Goal: Task Accomplishment & Management: Manage account settings

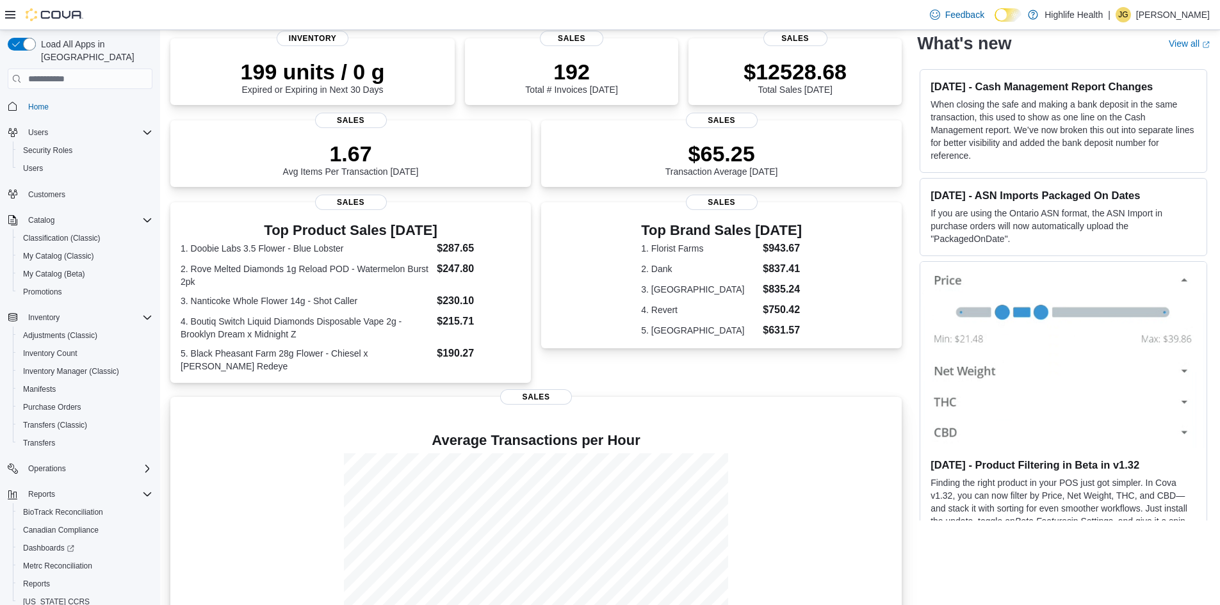
scroll to position [254, 0]
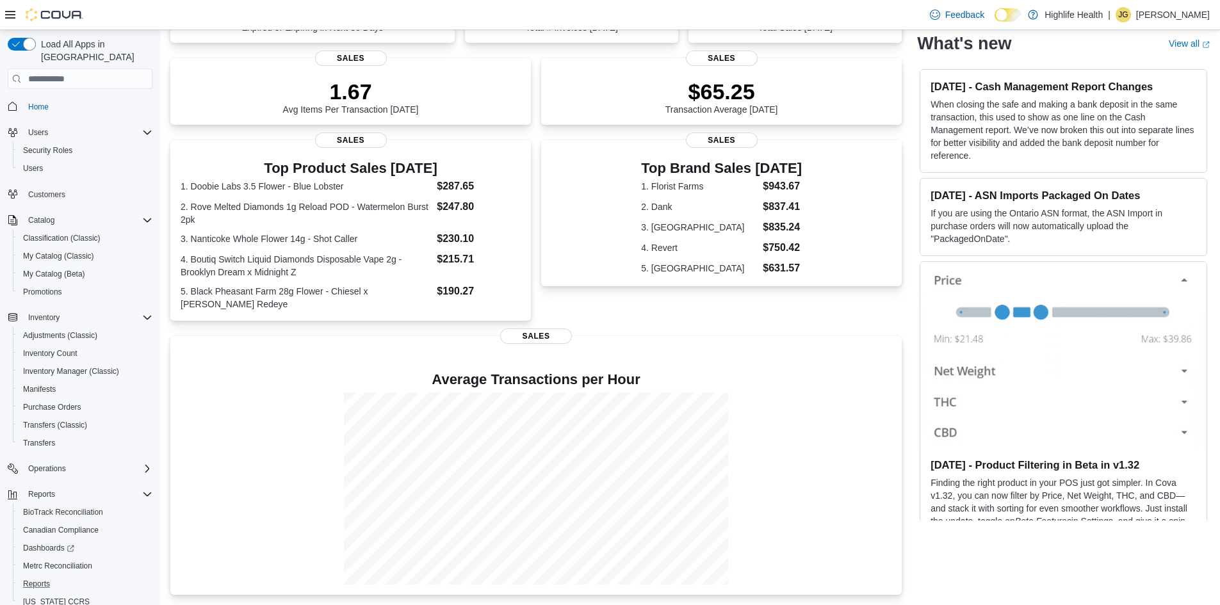
click at [40, 575] on button "Reports" at bounding box center [85, 584] width 145 height 18
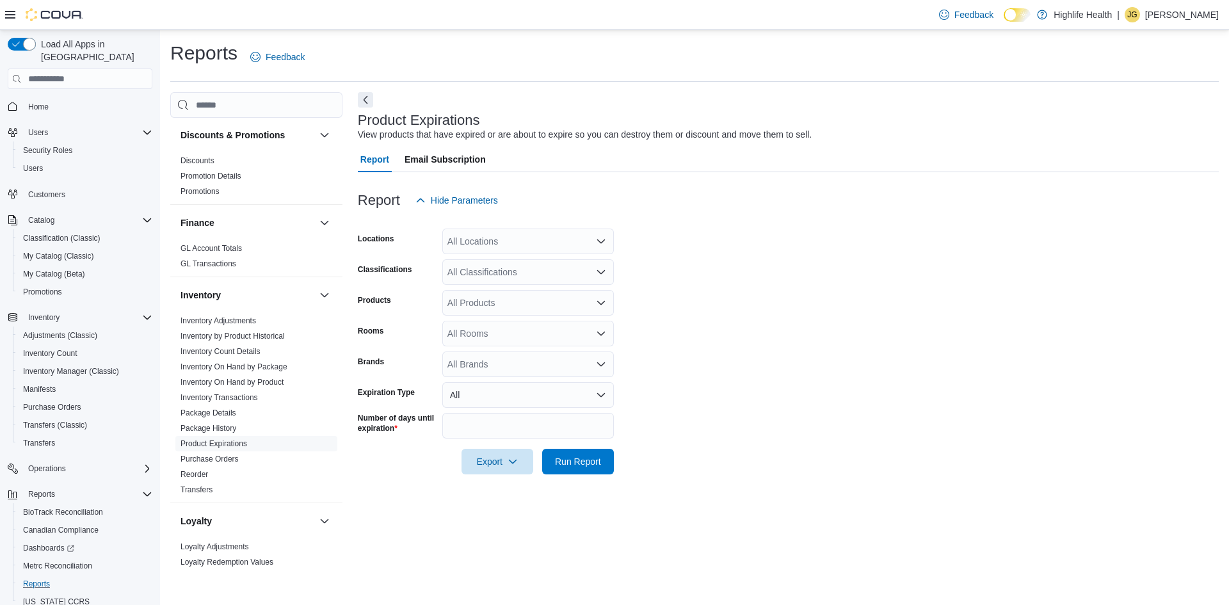
scroll to position [320, 0]
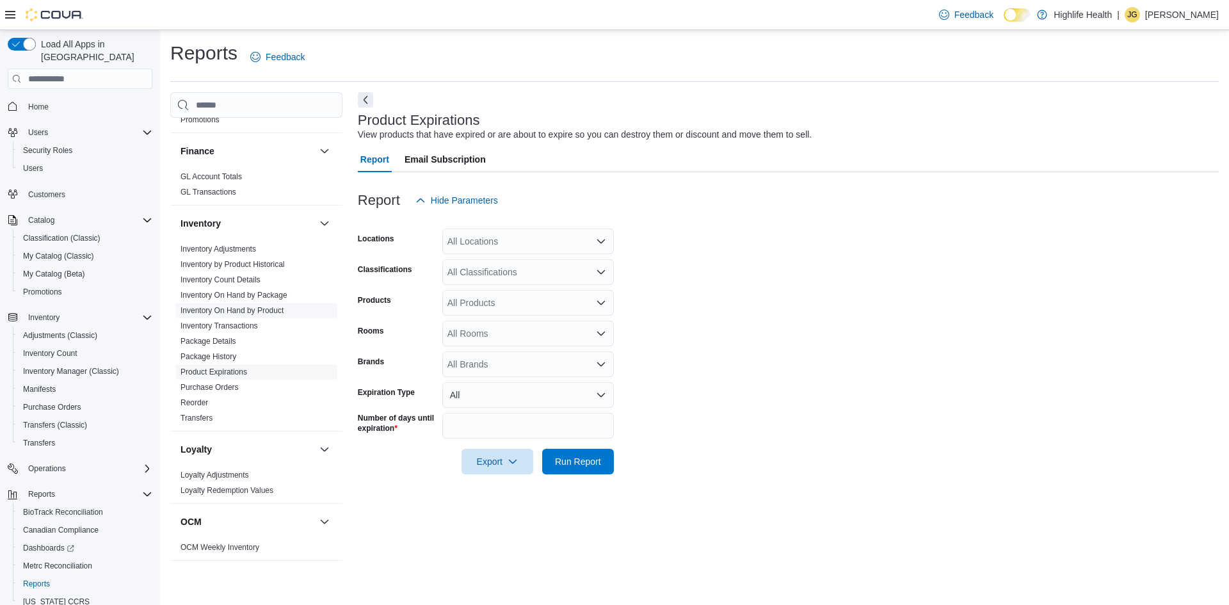
click at [257, 313] on link "Inventory On Hand by Product" at bounding box center [232, 310] width 103 height 9
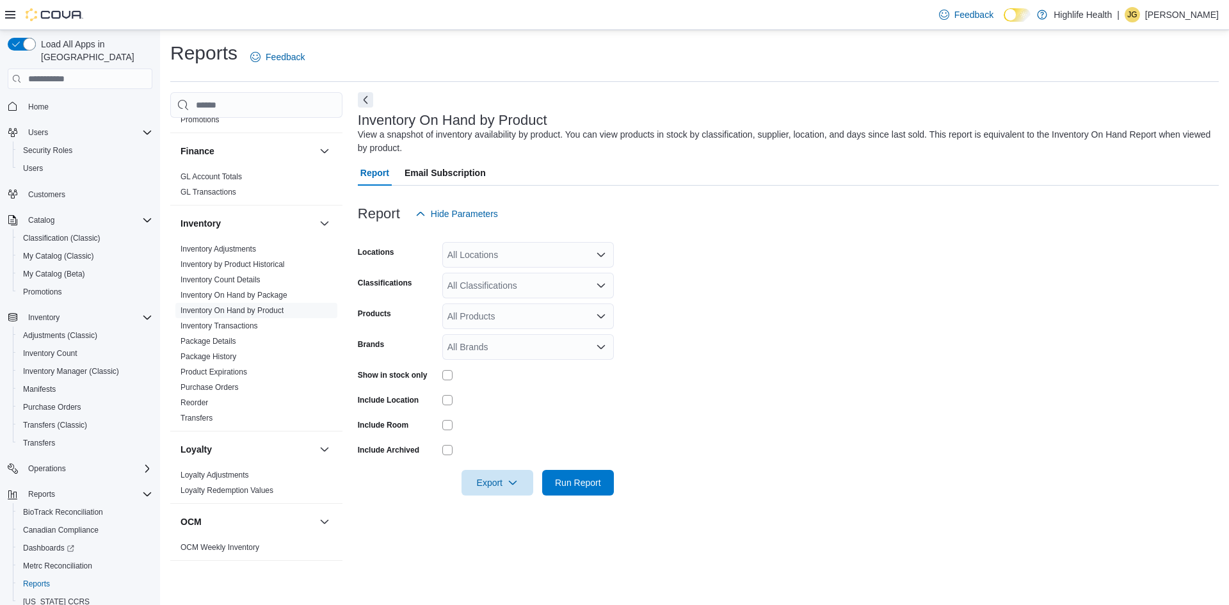
click at [476, 357] on div "All Brands" at bounding box center [528, 347] width 172 height 26
type input "*******"
click at [483, 368] on span "Florist Farms" at bounding box center [528, 368] width 156 height 13
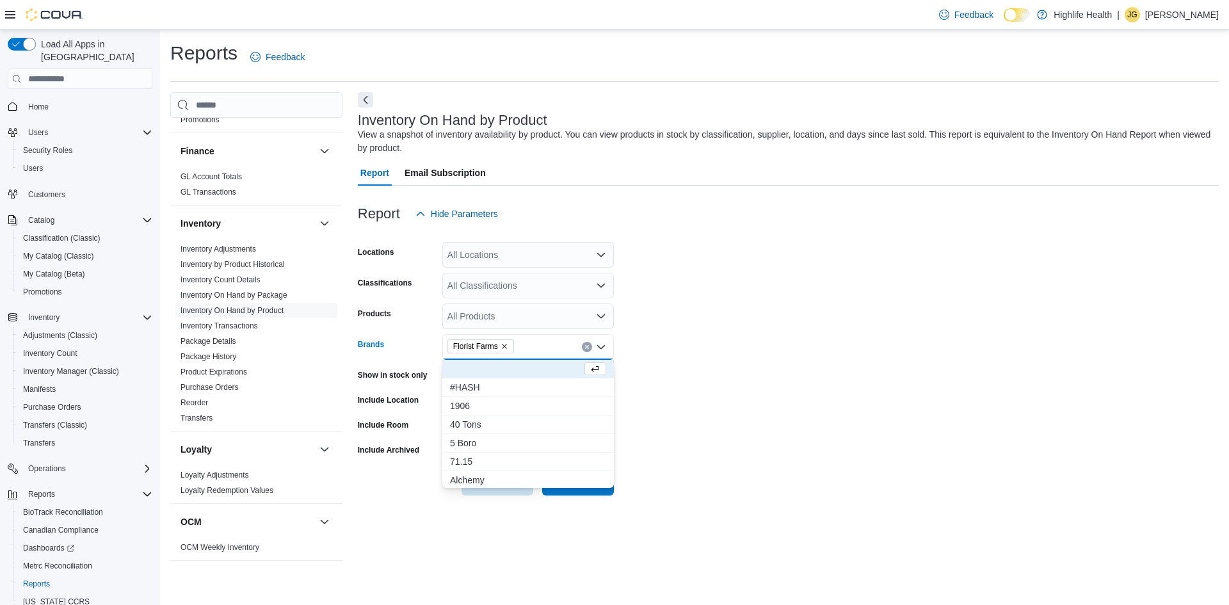
click at [842, 339] on form "Locations All Locations Classifications All Classifications Products All Produc…" at bounding box center [788, 361] width 861 height 269
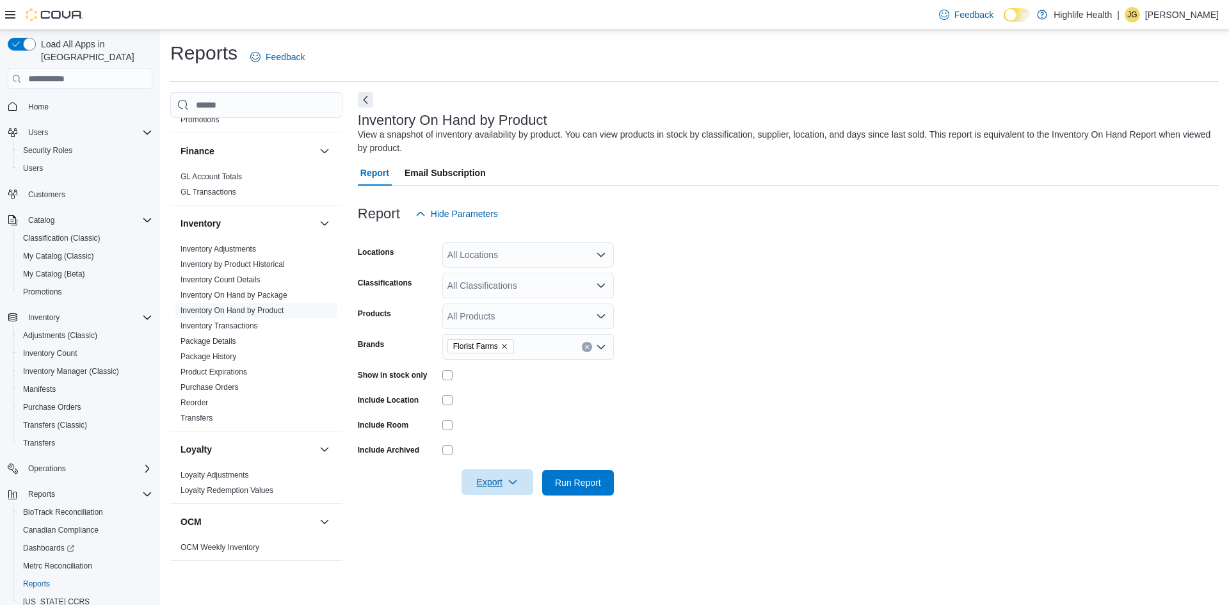
click at [499, 478] on span "Export" at bounding box center [497, 482] width 56 height 26
click at [497, 509] on span "Export to Excel" at bounding box center [500, 508] width 58 height 10
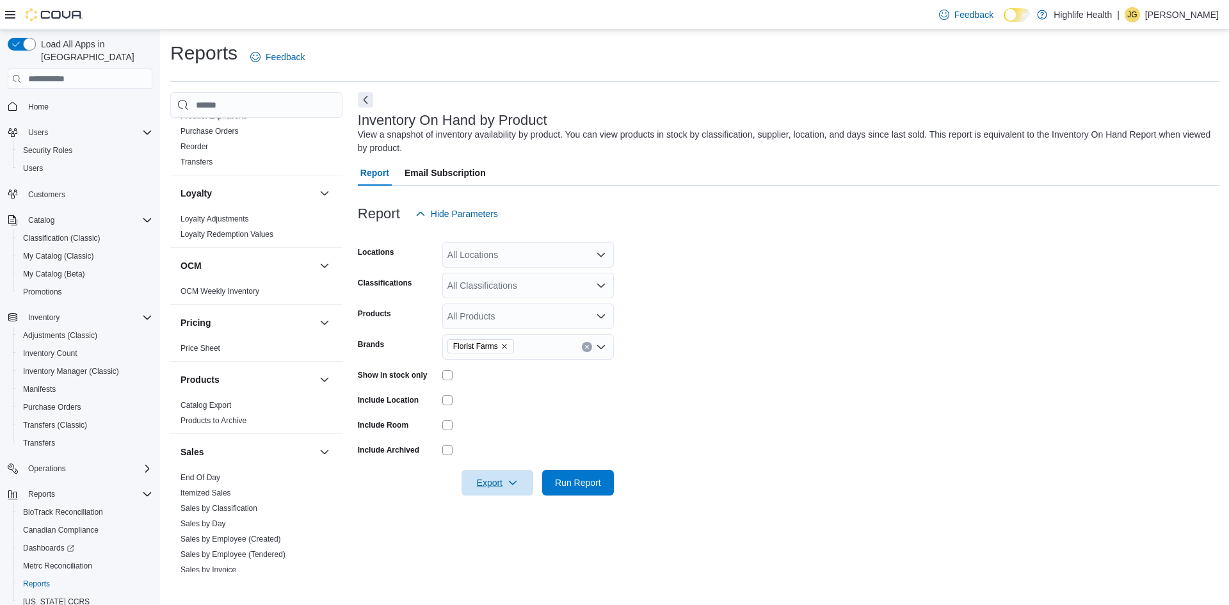
scroll to position [832, 0]
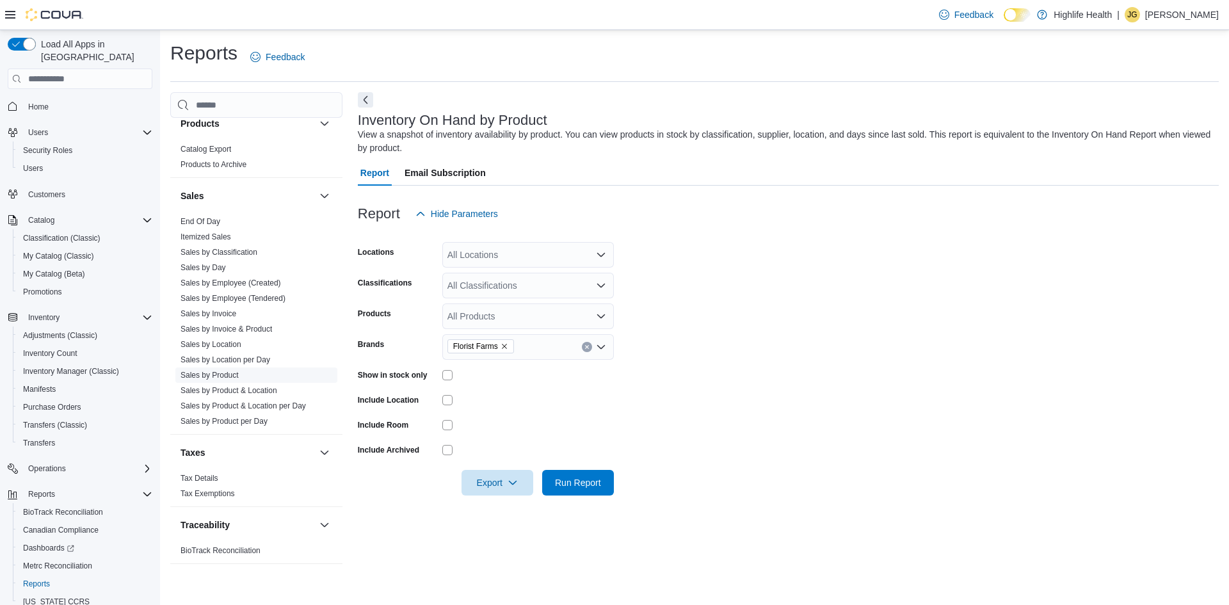
click at [200, 376] on link "Sales by Product" at bounding box center [210, 375] width 58 height 9
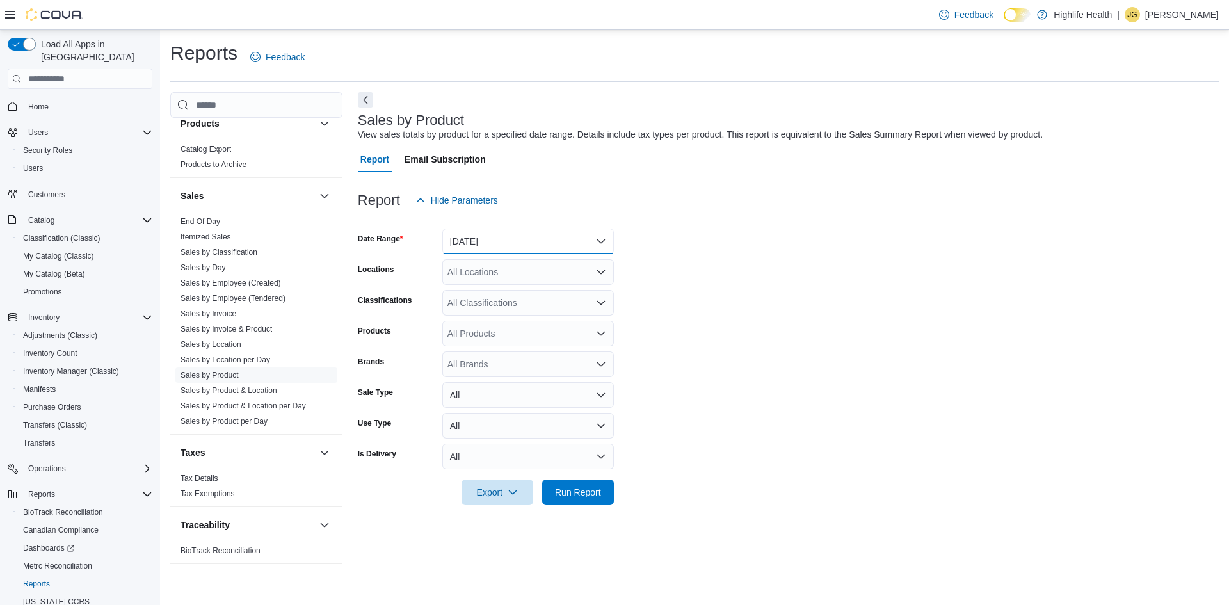
click at [485, 233] on button "Yesterday" at bounding box center [528, 242] width 172 height 26
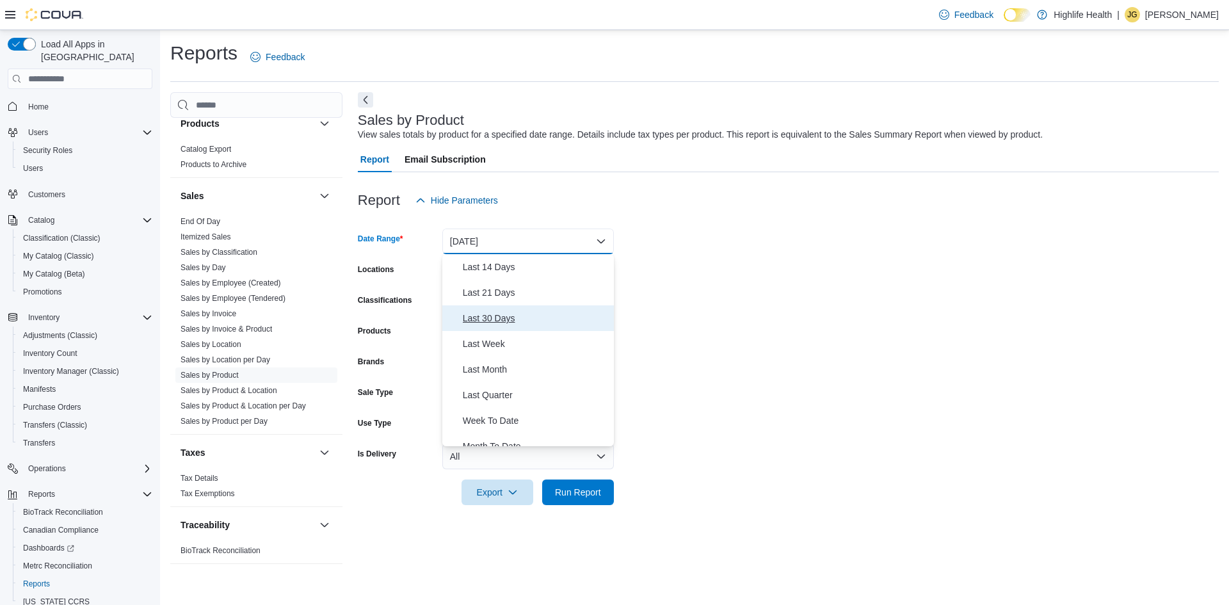
click at [534, 321] on span "Last 30 Days" at bounding box center [536, 318] width 146 height 15
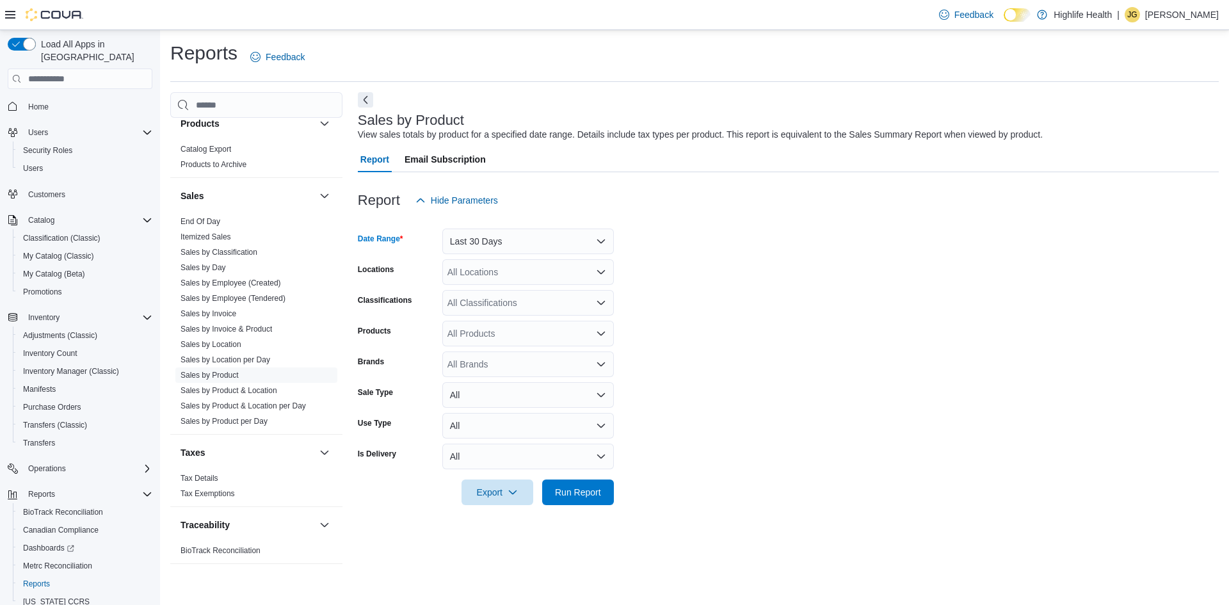
click at [499, 368] on div "All Brands" at bounding box center [528, 364] width 172 height 26
type input "*******"
click at [500, 389] on span "Florist Farms" at bounding box center [528, 386] width 156 height 13
click at [942, 392] on form "Date Range Last 30 Days Locations All Locations Classifications All Classificat…" at bounding box center [788, 359] width 861 height 292
click at [496, 490] on span "Export" at bounding box center [497, 492] width 56 height 26
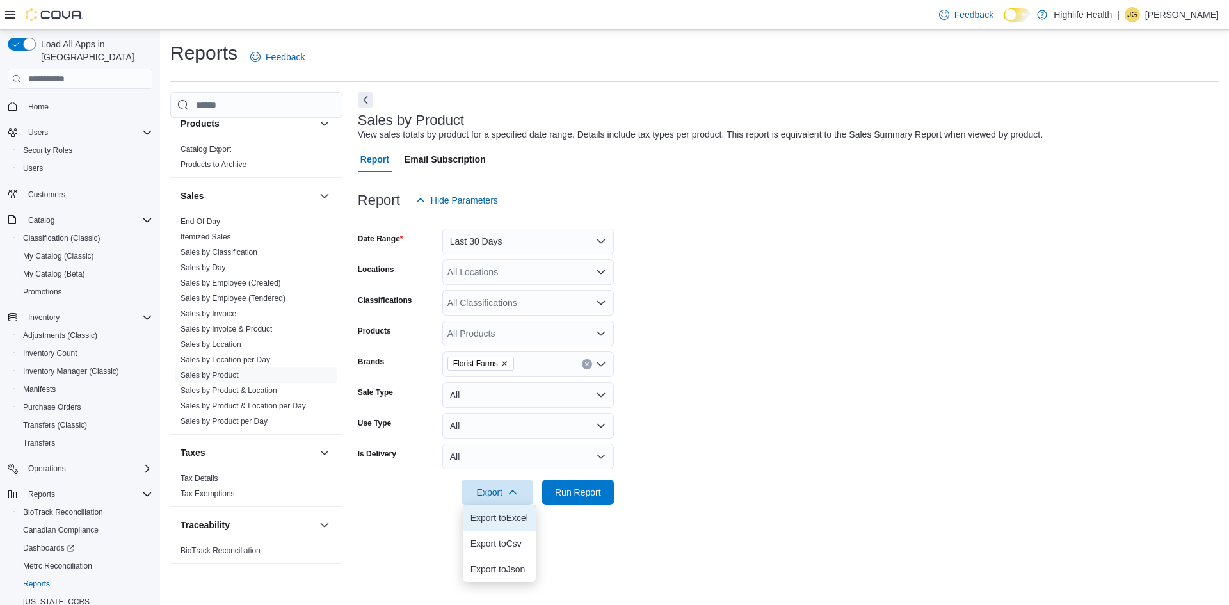
click at [498, 515] on span "Export to Excel" at bounding box center [500, 518] width 58 height 10
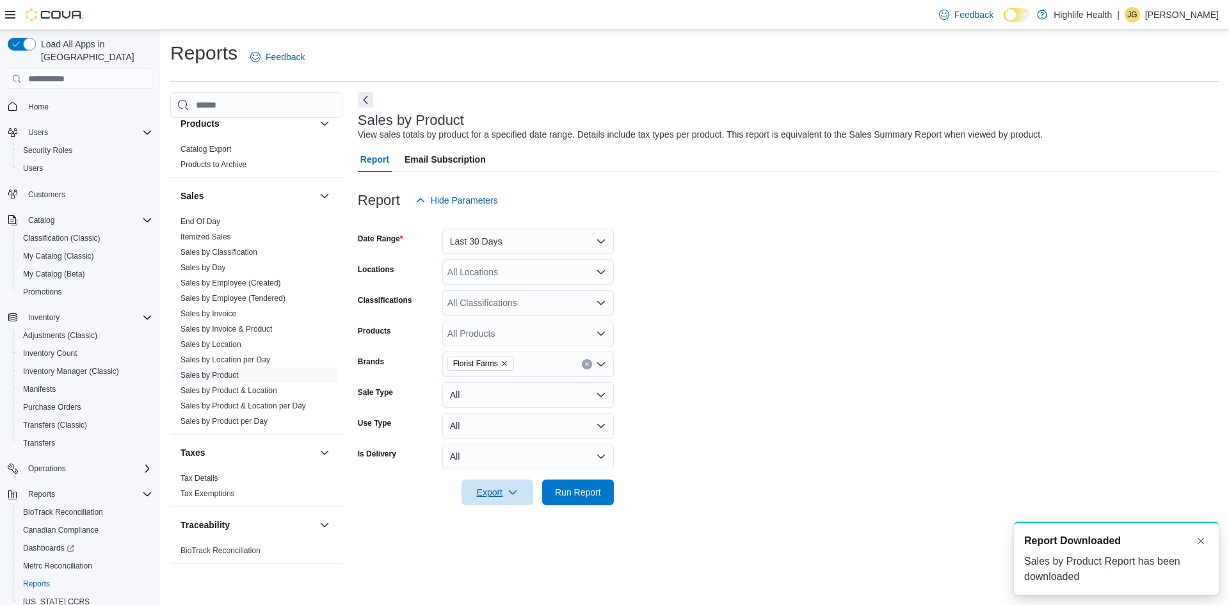
scroll to position [0, 0]
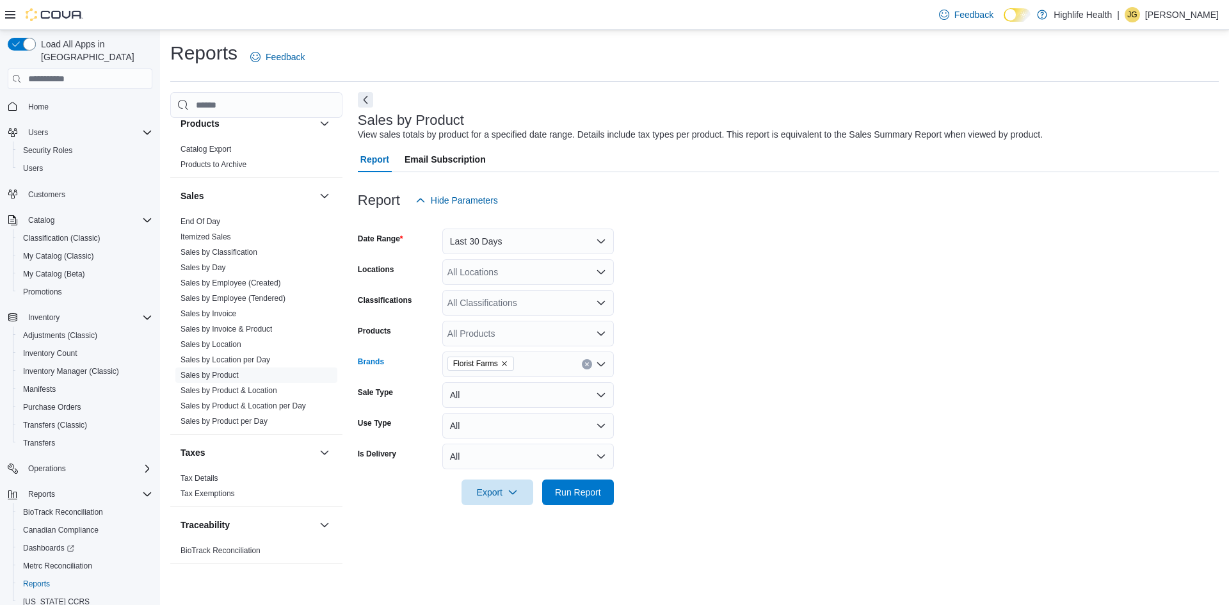
click at [501, 363] on icon "Remove Florist Farms from selection in this group" at bounding box center [505, 364] width 8 height 8
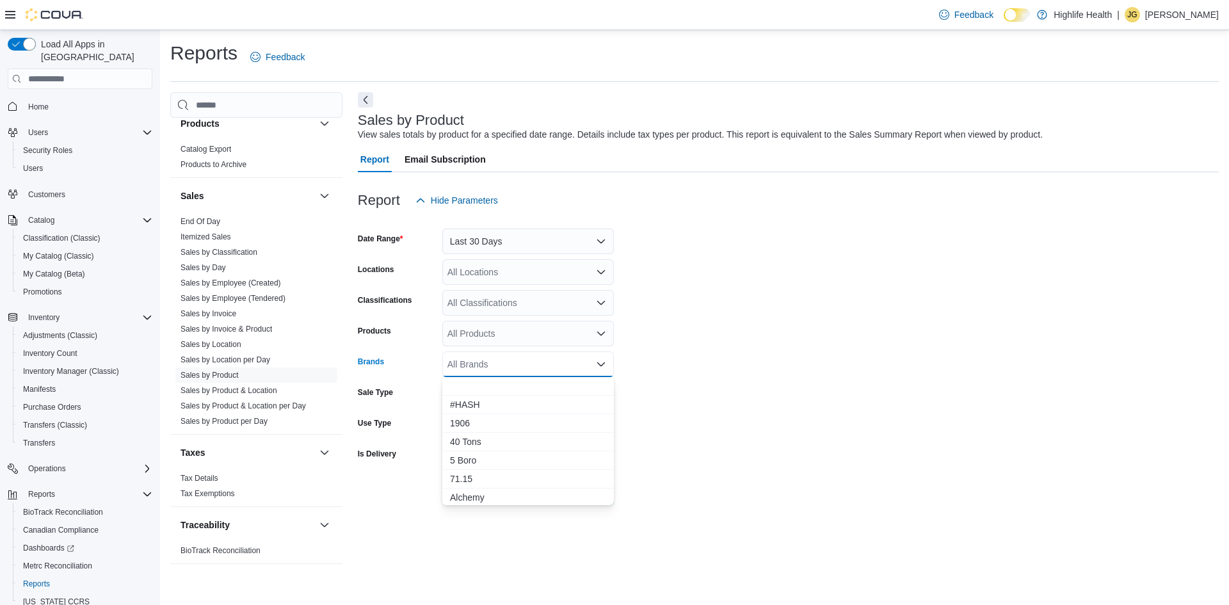
click at [291, 14] on div "Feedback Dark Mode Highlife Health | JG Jennifer Gierum" at bounding box center [614, 15] width 1229 height 30
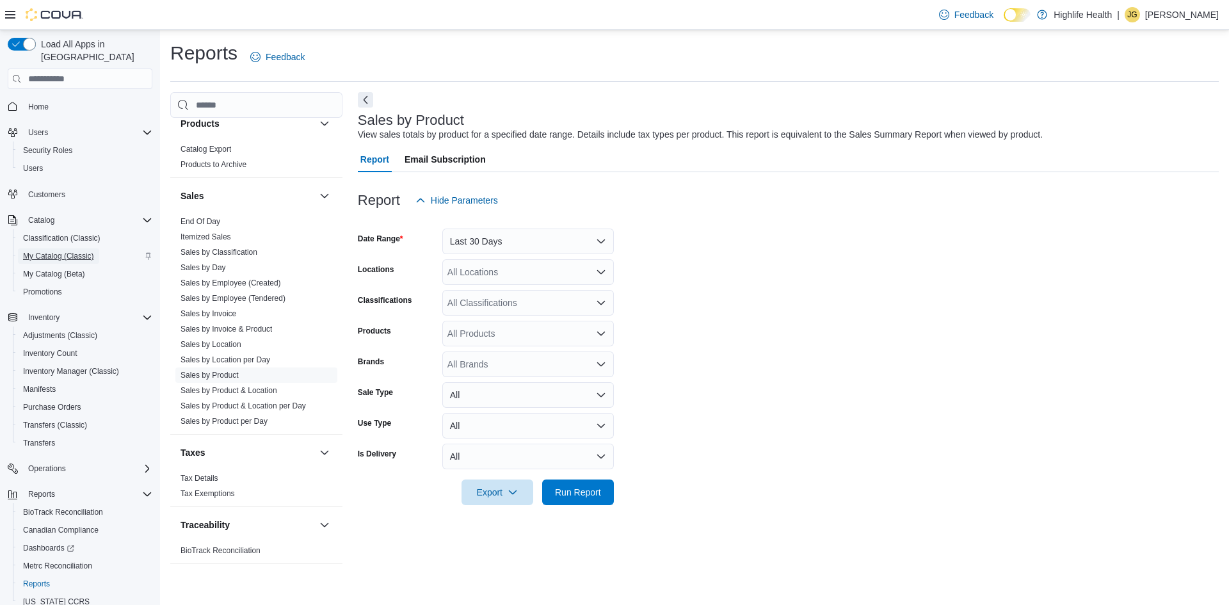
click at [67, 248] on span "My Catalog (Classic)" at bounding box center [58, 255] width 71 height 15
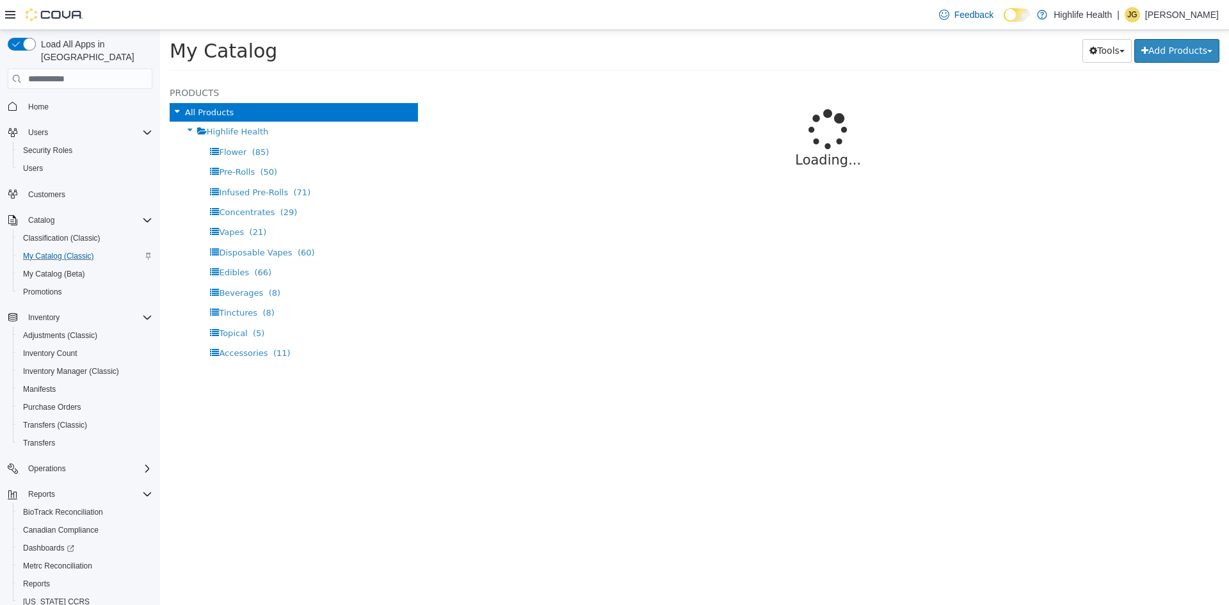
select select "**********"
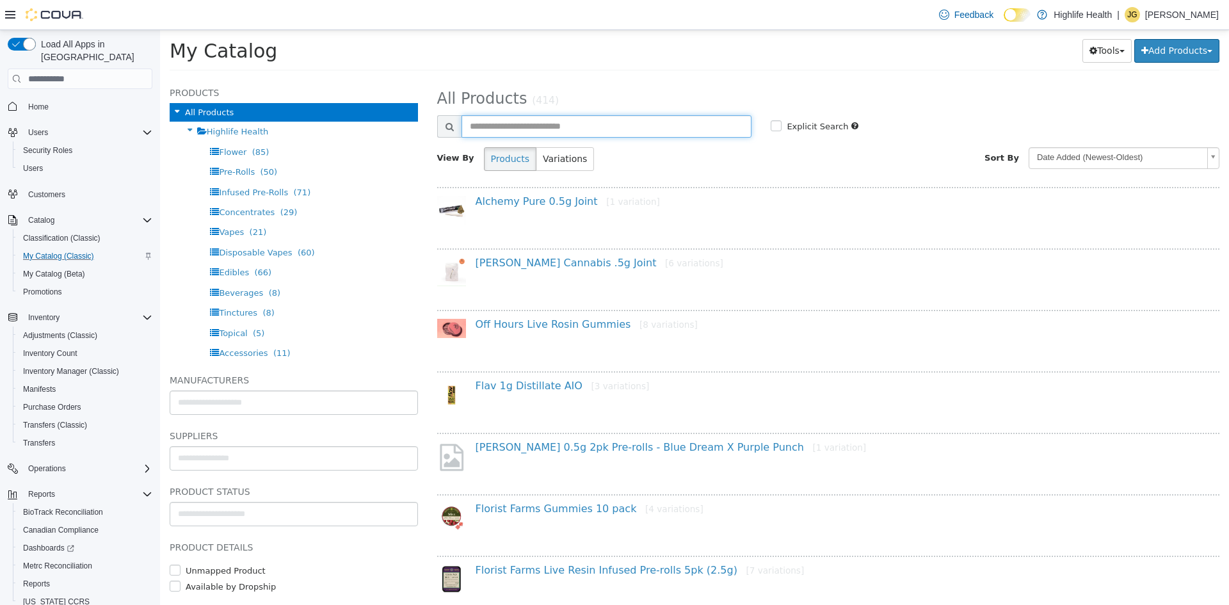
click at [557, 132] on input "text" at bounding box center [607, 126] width 291 height 22
click at [538, 197] on link "Alchemy Pure 0.5g Joint [1 variation]" at bounding box center [568, 201] width 184 height 12
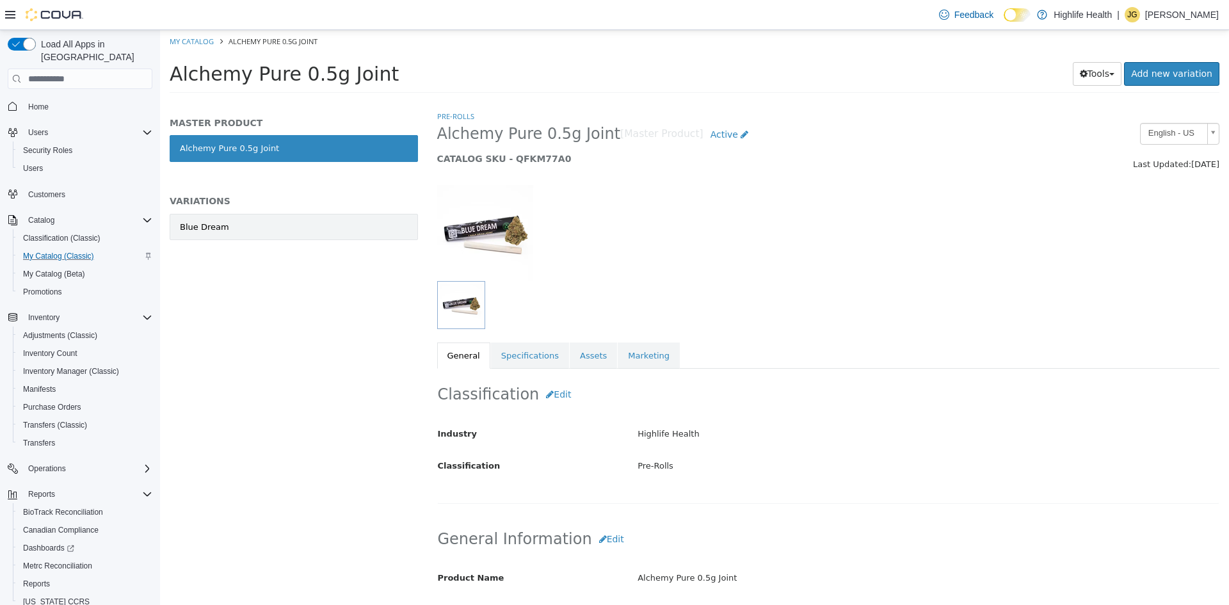
click at [243, 230] on link "Blue Dream" at bounding box center [294, 227] width 248 height 27
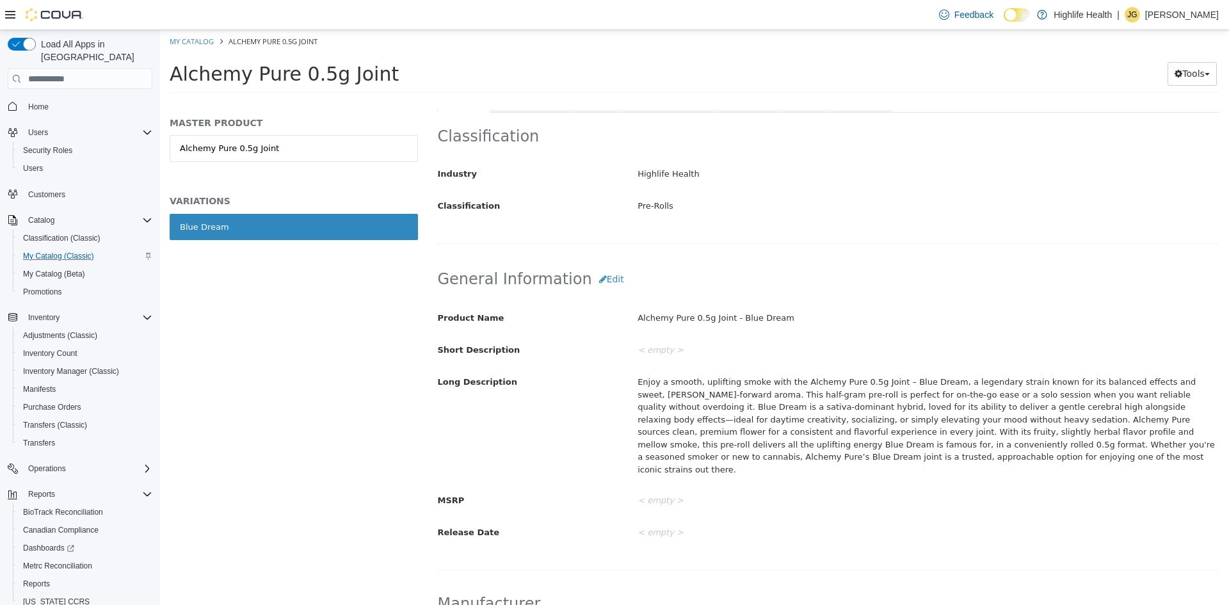
scroll to position [257, 0]
click at [592, 278] on button "Edit" at bounding box center [611, 278] width 39 height 24
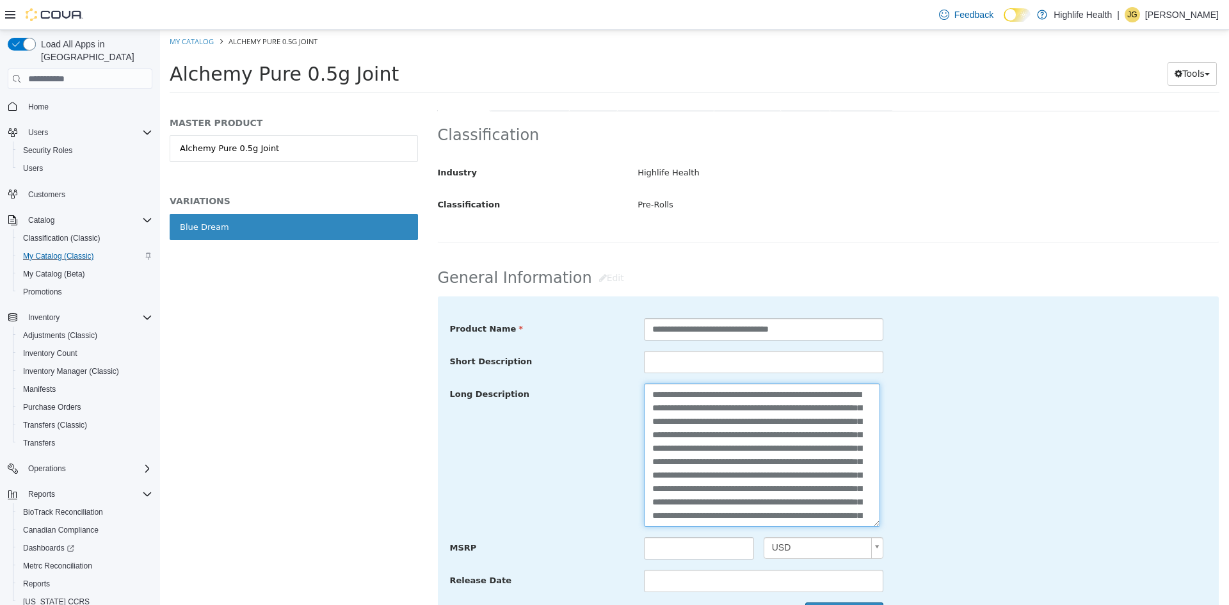
click at [647, 395] on textarea "**********" at bounding box center [762, 455] width 236 height 143
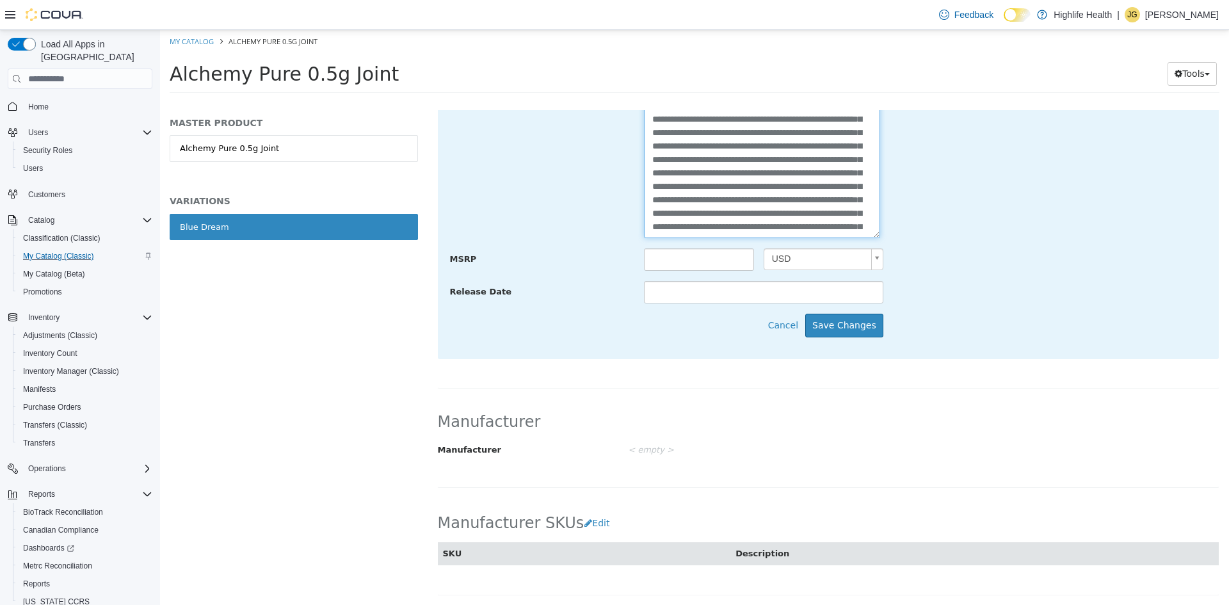
scroll to position [578, 0]
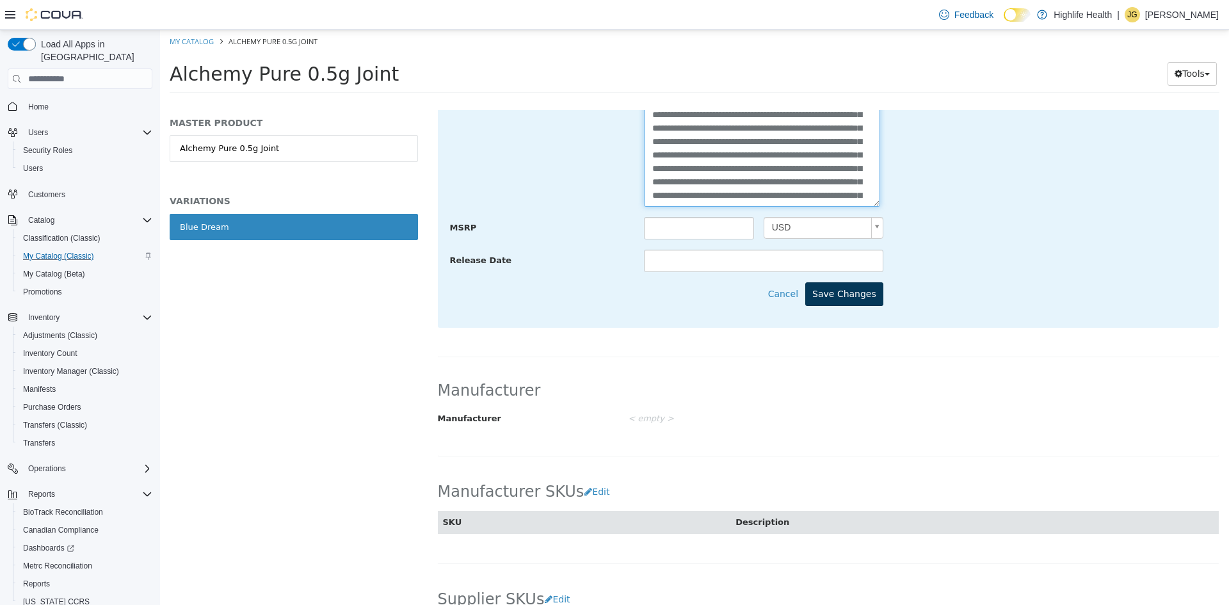
type textarea "**********"
click at [841, 286] on button "Save Changes" at bounding box center [844, 294] width 78 height 24
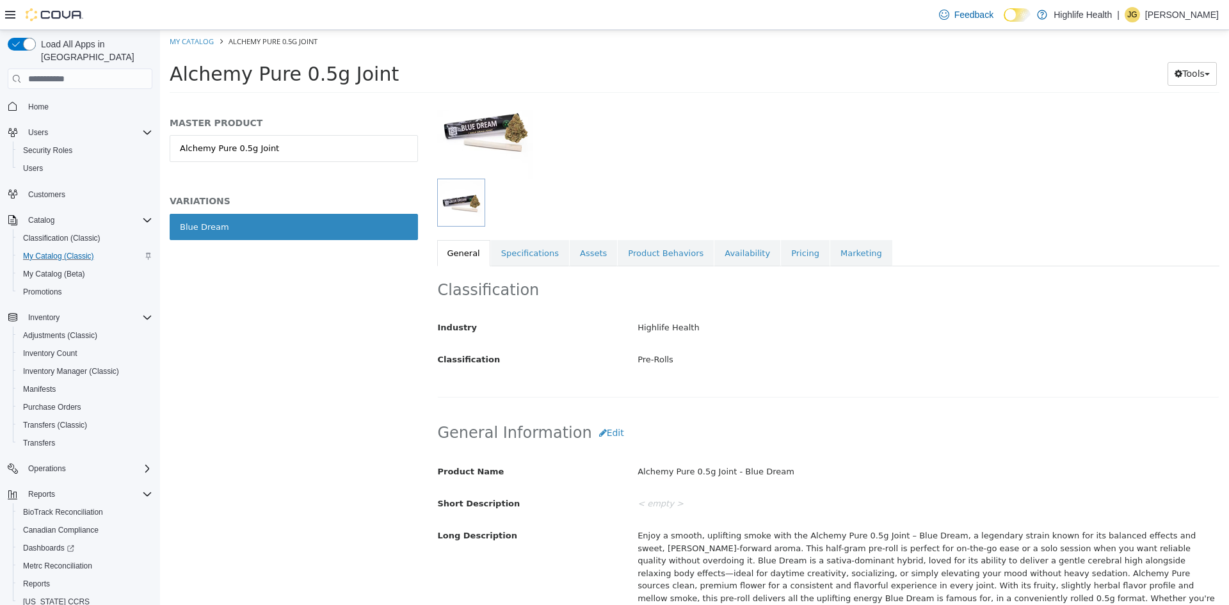
scroll to position [0, 0]
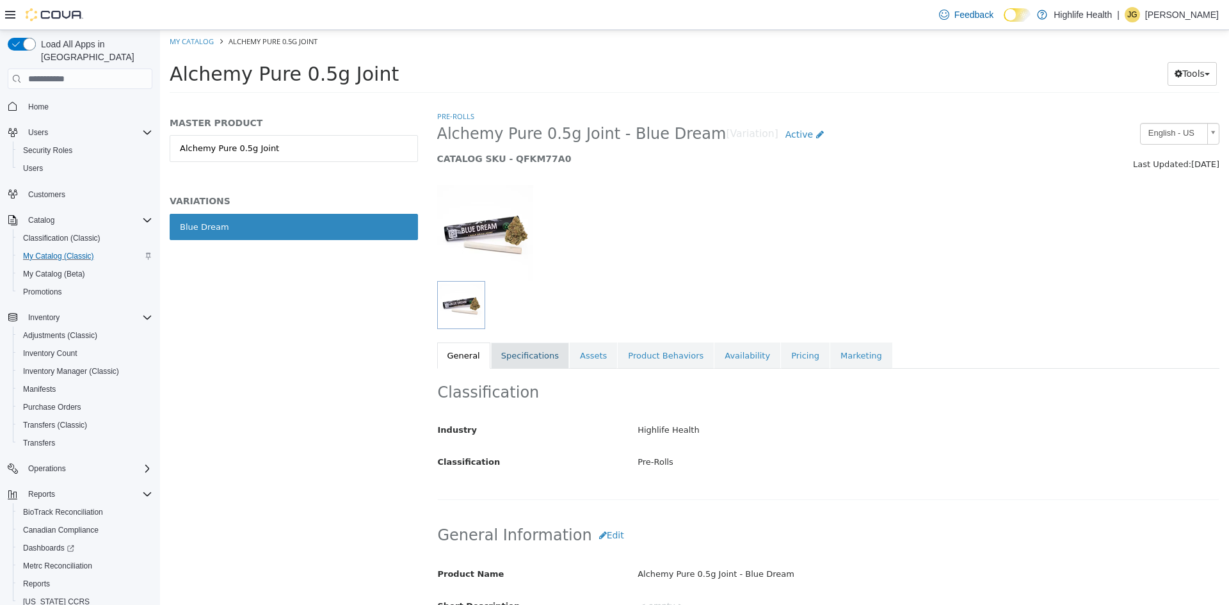
click at [551, 360] on link "Specifications" at bounding box center [530, 356] width 78 height 27
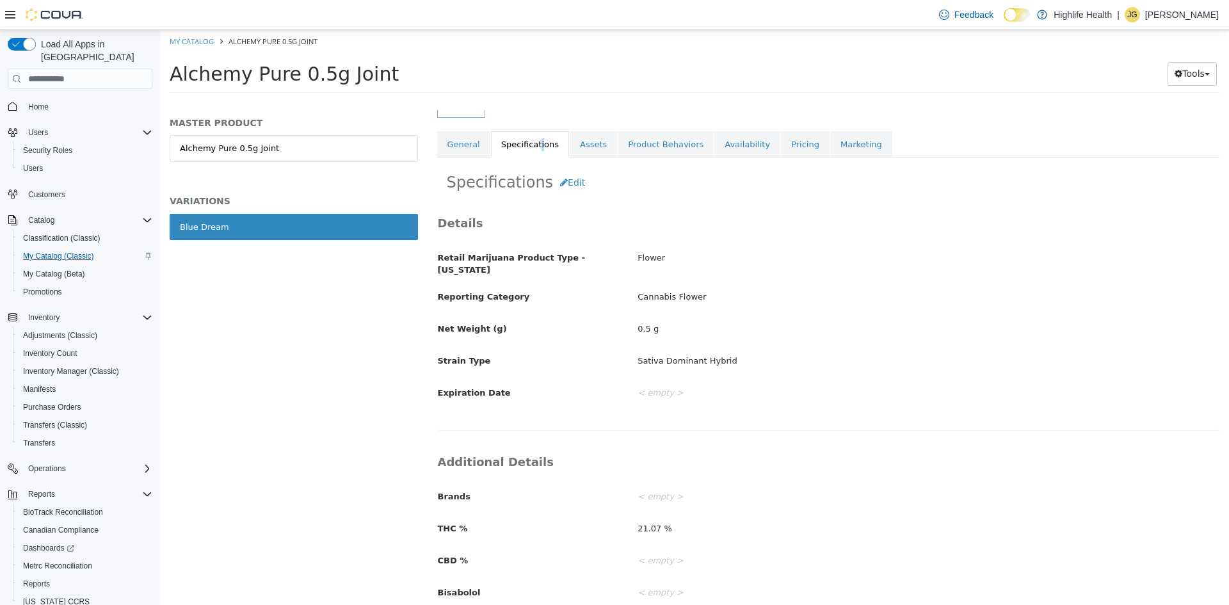
scroll to position [192, 0]
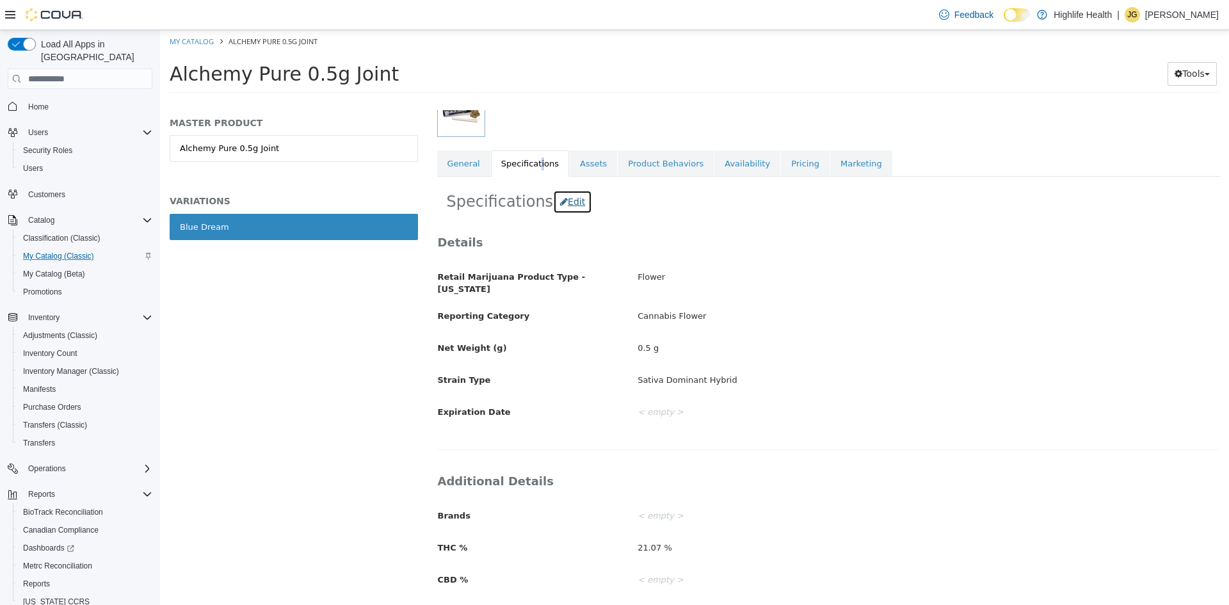
click at [562, 204] on button "Edit" at bounding box center [572, 202] width 39 height 24
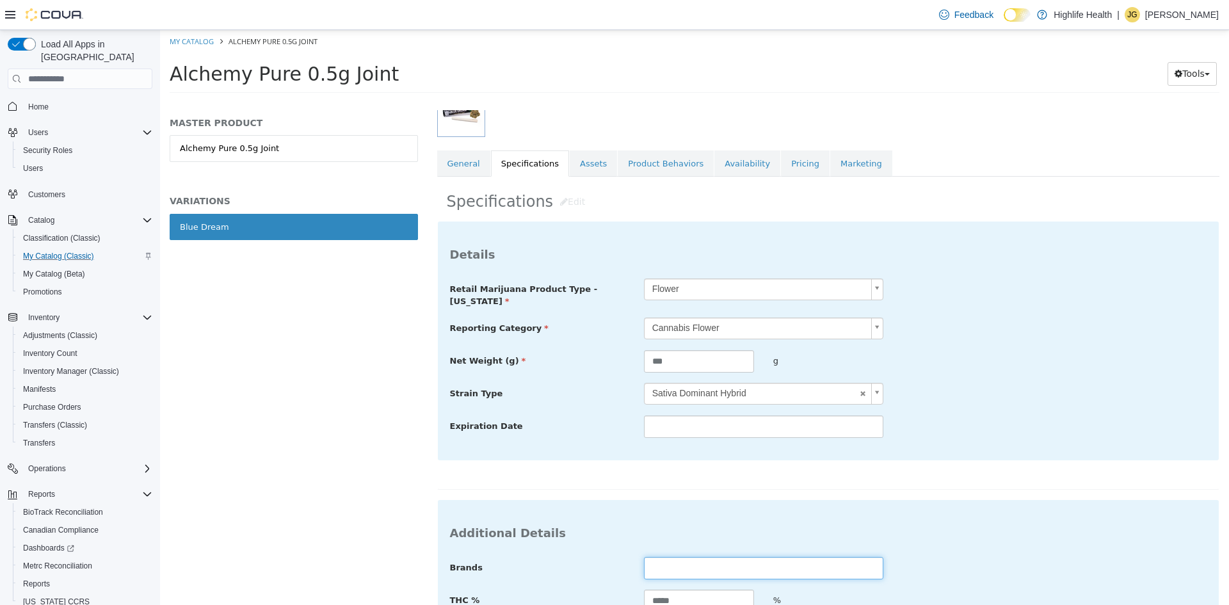
click at [675, 561] on input "text" at bounding box center [763, 568] width 239 height 22
type input "**********"
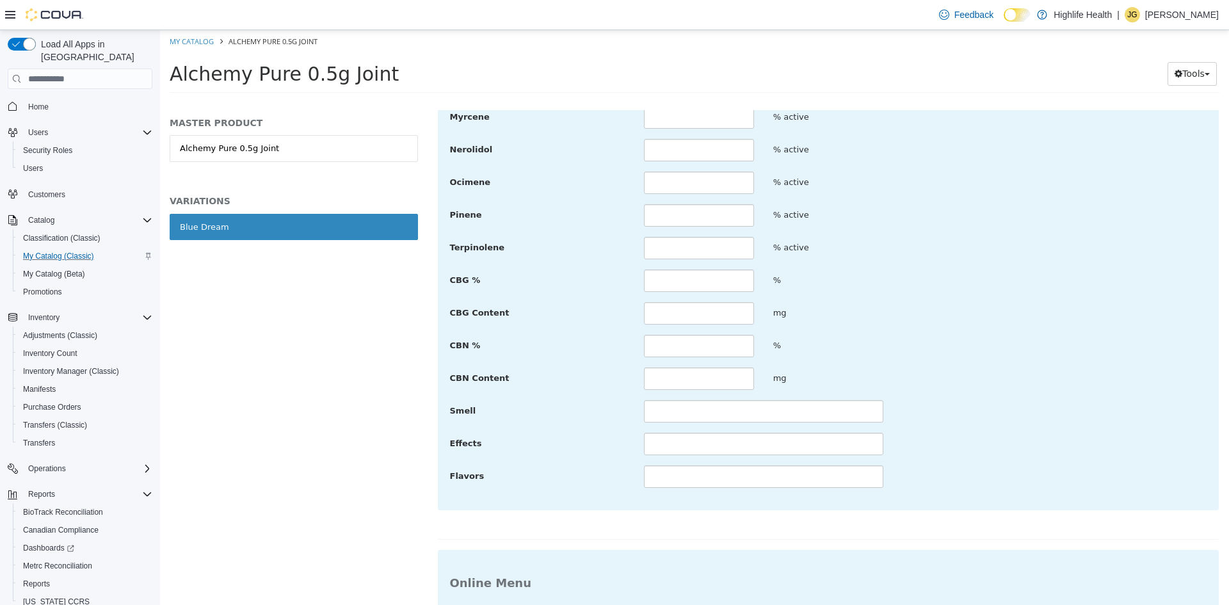
scroll to position [1203, 0]
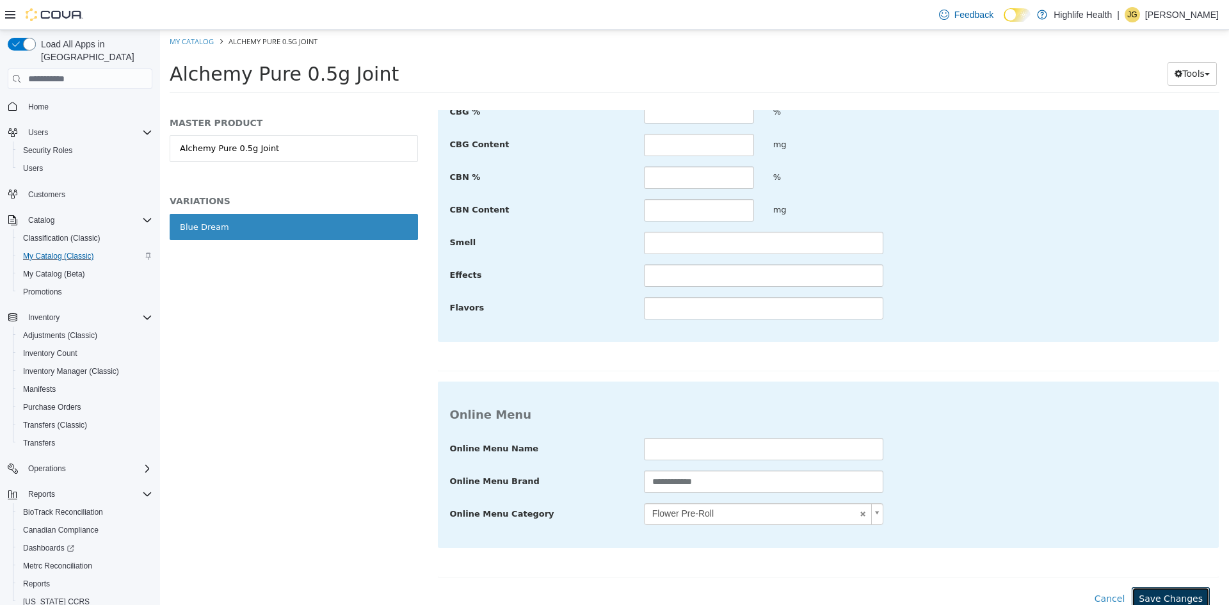
click at [1170, 583] on button "Save Changes" at bounding box center [1171, 599] width 78 height 24
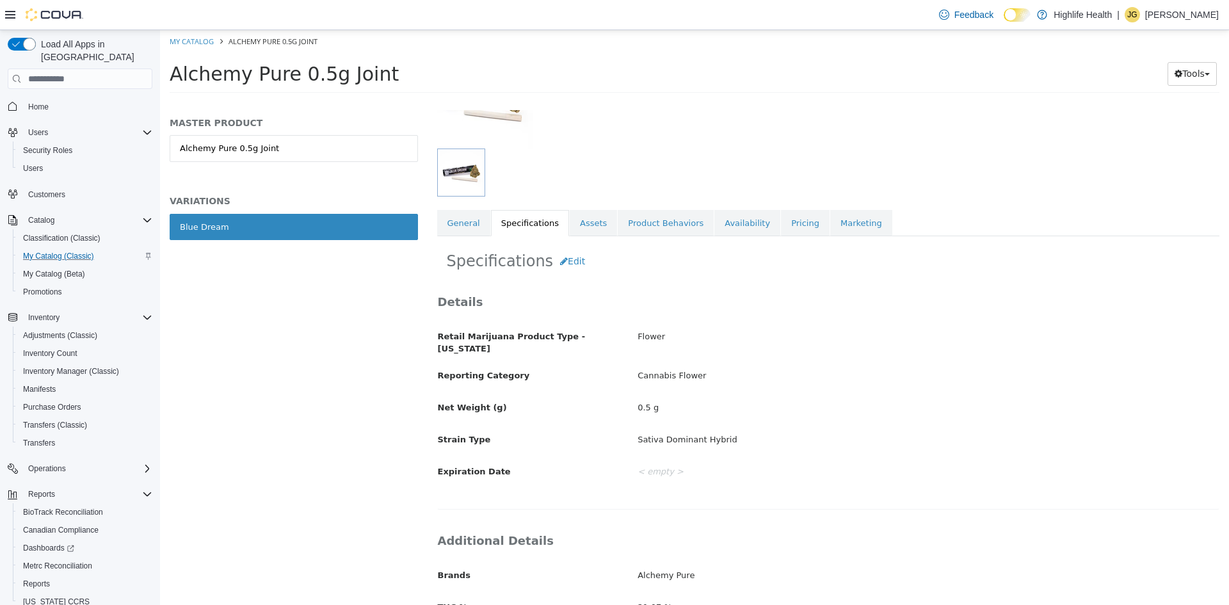
scroll to position [0, 0]
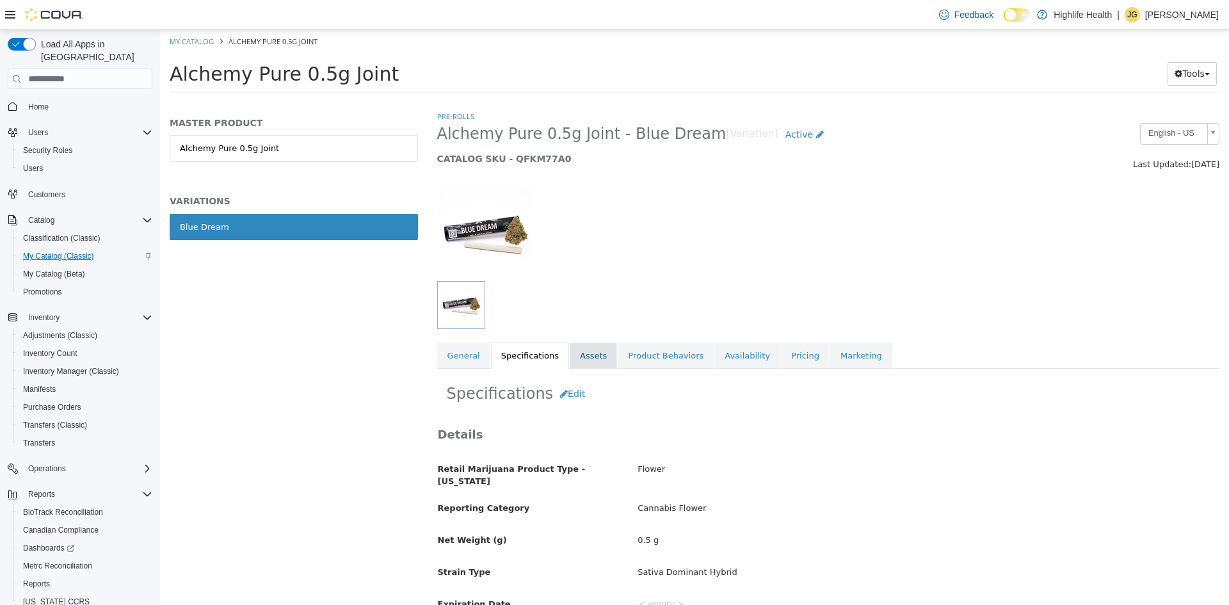
click at [574, 345] on link "Assets" at bounding box center [593, 356] width 47 height 27
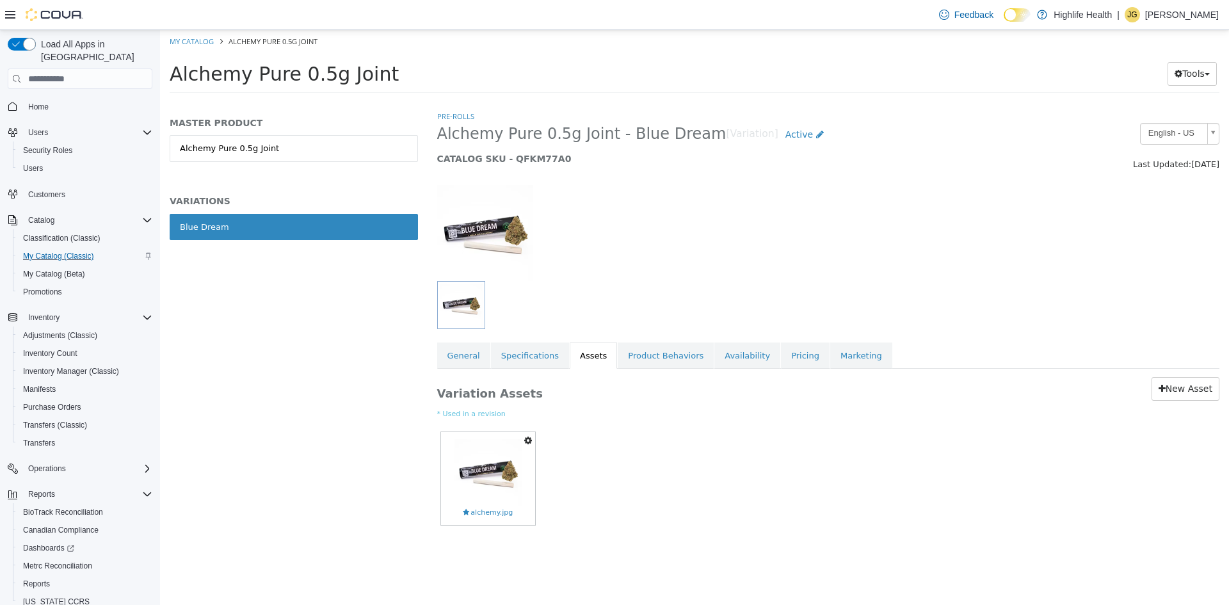
click at [521, 370] on div "Variation Assets New Asset * Used in a revision Set As Hero Shot Preview Downlo…" at bounding box center [829, 461] width 802 height 184
click at [524, 359] on link "Specifications" at bounding box center [530, 356] width 78 height 27
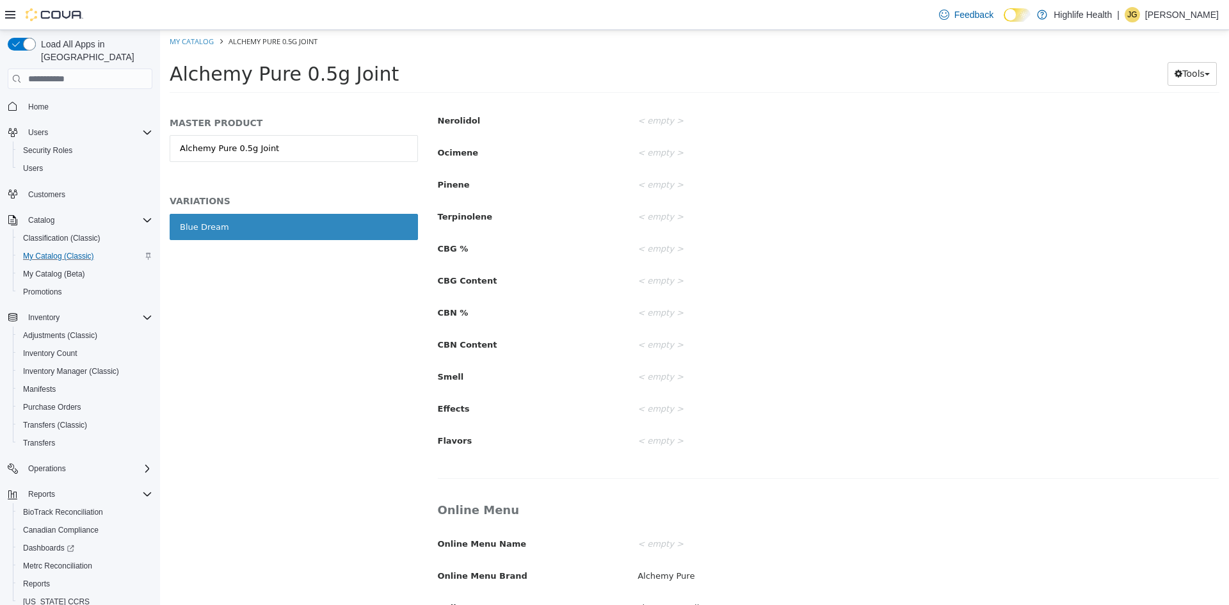
scroll to position [1047, 0]
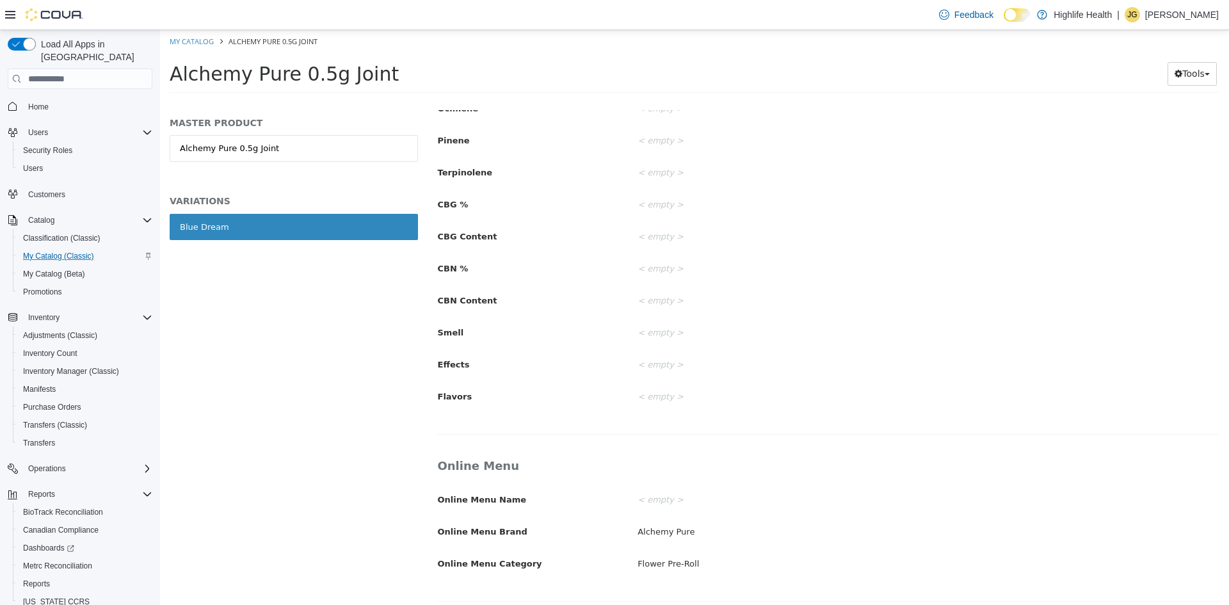
click at [199, 35] on li "My Catalog" at bounding box center [193, 41] width 46 height 12
click at [197, 40] on link "My Catalog" at bounding box center [192, 41] width 44 height 10
select select "**********"
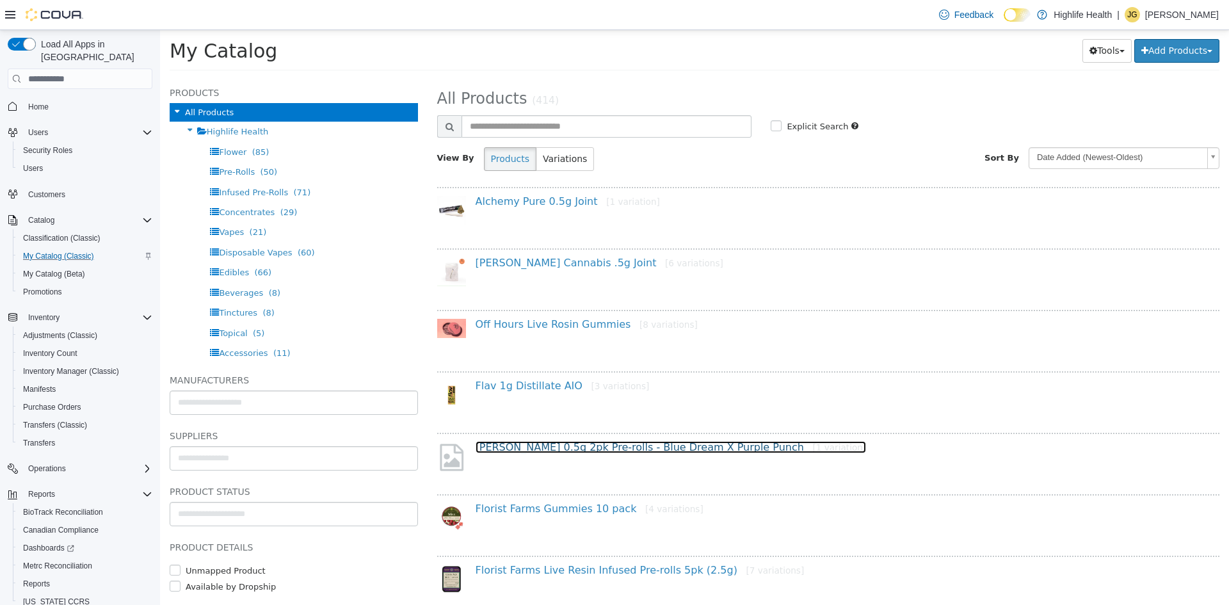
click at [697, 443] on link "Hepworth 0.5g 2pk Pre-rolls - Blue Dream X Purple Punch [1 variation]" at bounding box center [671, 447] width 391 height 12
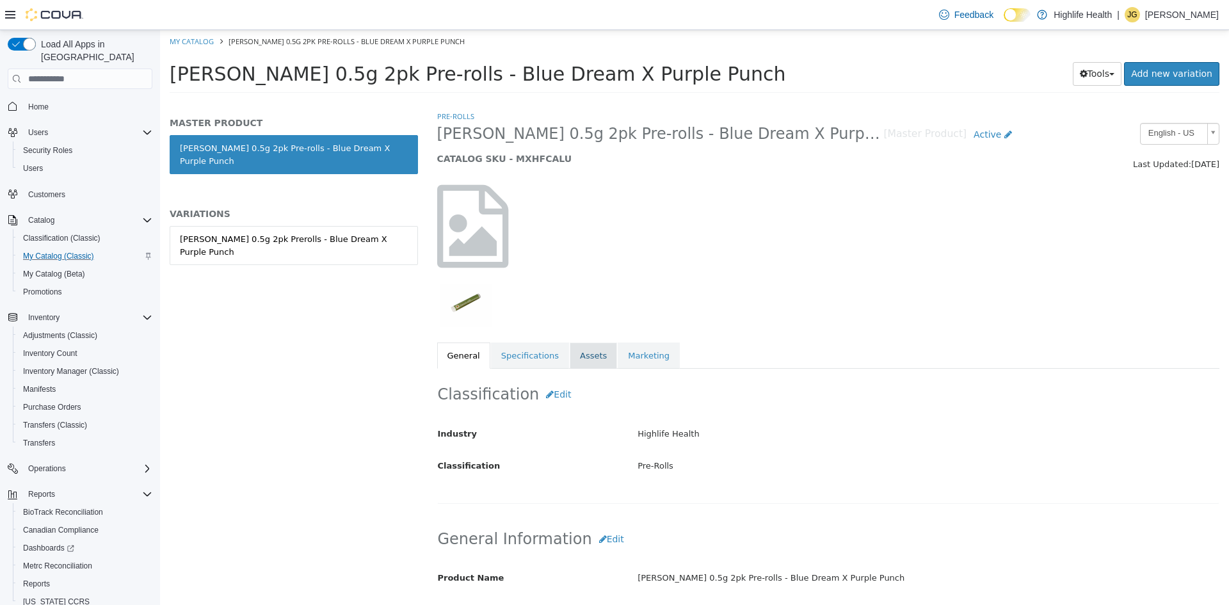
click at [579, 360] on link "Assets" at bounding box center [593, 356] width 47 height 27
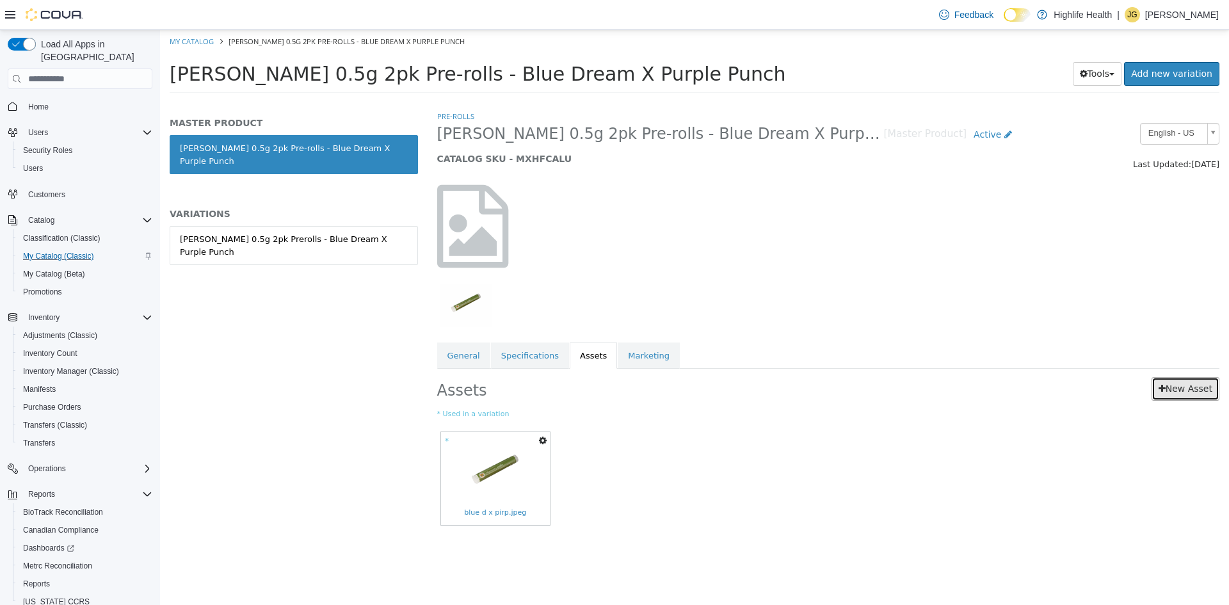
click at [1191, 384] on link "New Asset" at bounding box center [1186, 389] width 68 height 24
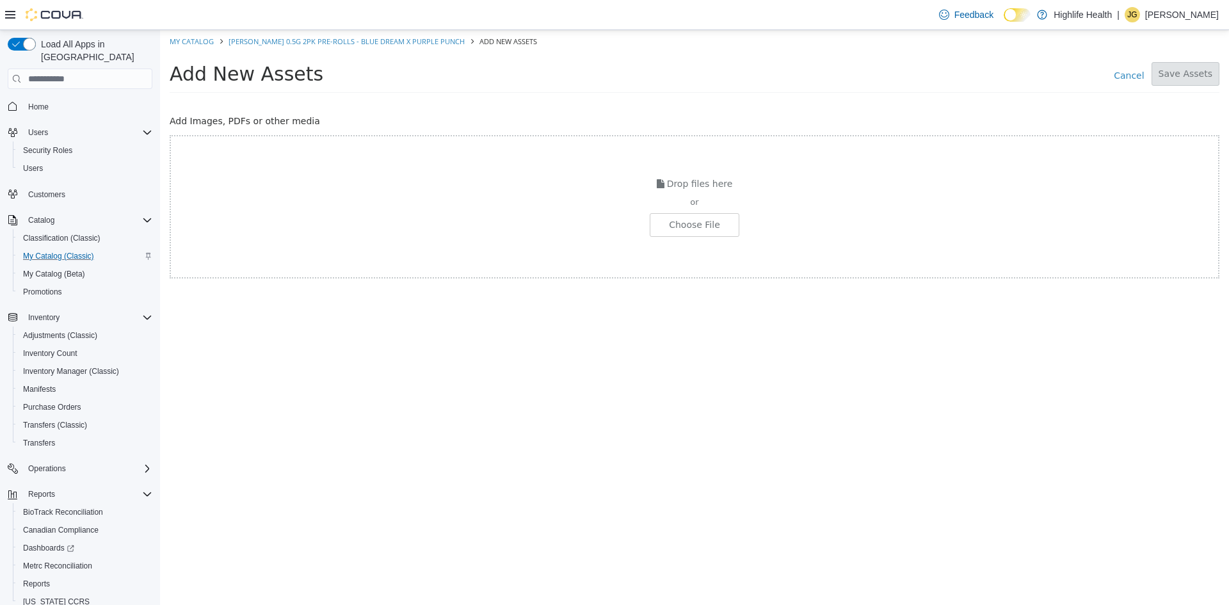
click at [704, 209] on div "Drop files here or Choose File" at bounding box center [695, 206] width 1050 height 143
click at [702, 218] on input "file" at bounding box center [24, 225] width 1429 height 22
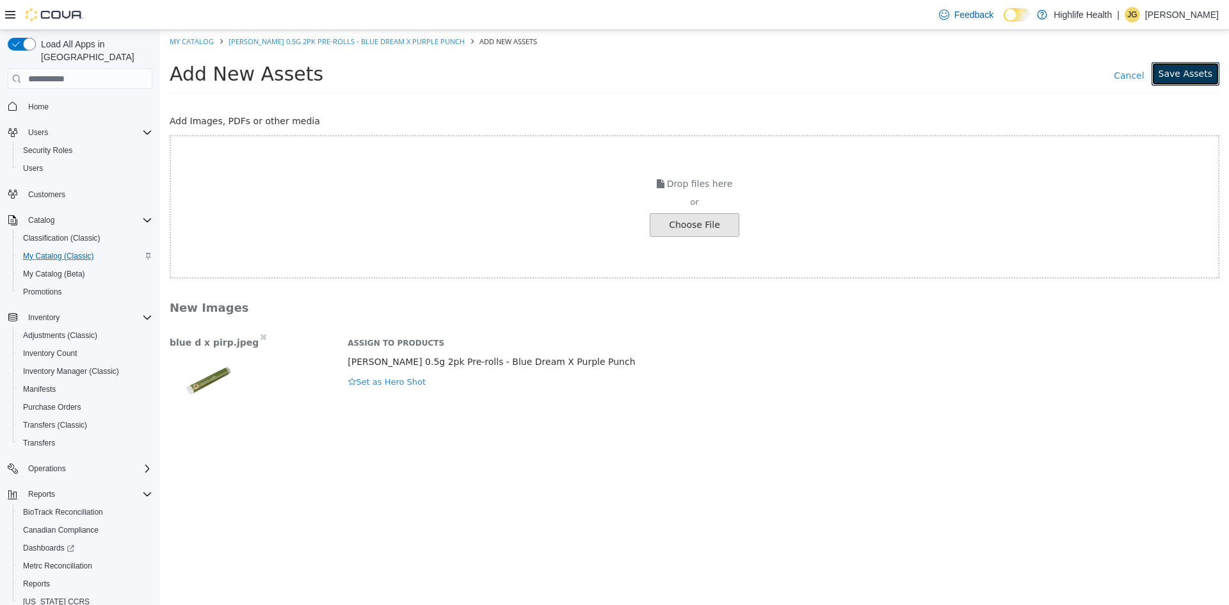
click at [1188, 77] on button "Save Assets" at bounding box center [1186, 74] width 68 height 24
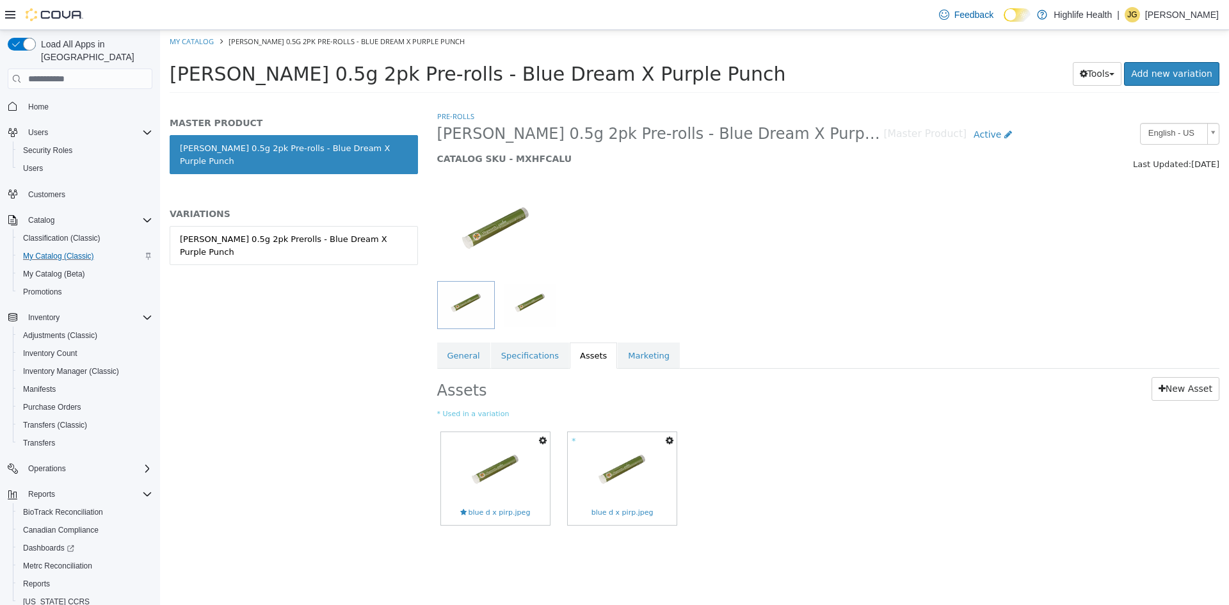
click at [182, 47] on ol "My Catalog Hepworth 0.5g 2pk Pre-rolls - Blue Dream X Purple Punch" at bounding box center [694, 41] width 1069 height 23
click at [182, 45] on link "My Catalog" at bounding box center [192, 41] width 44 height 10
select select "**********"
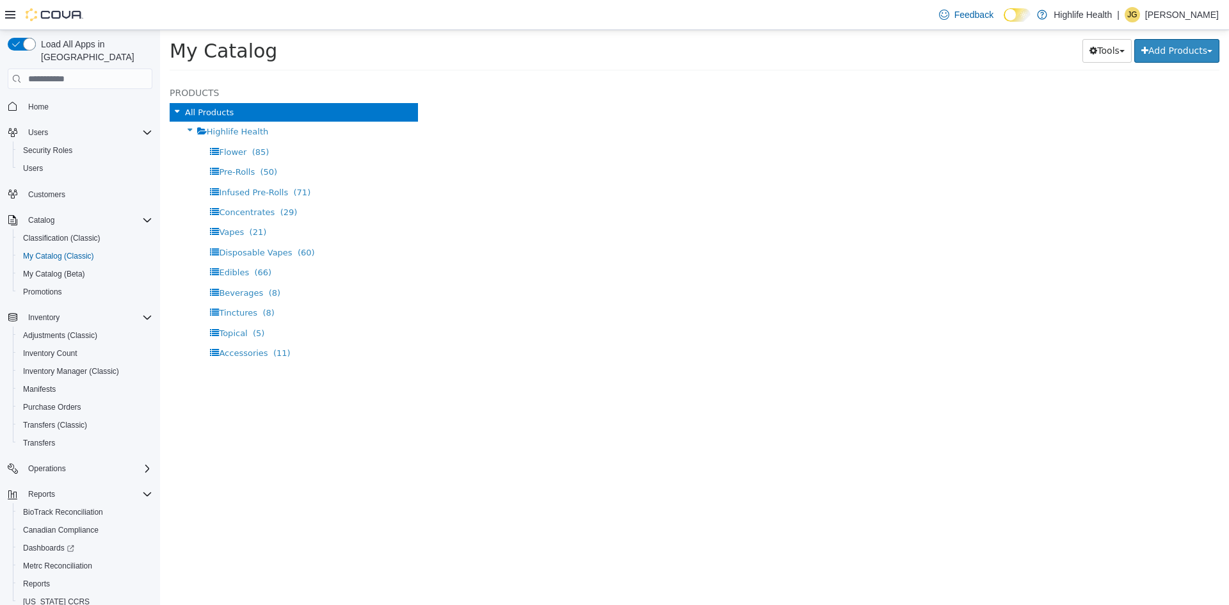
select select "**********"
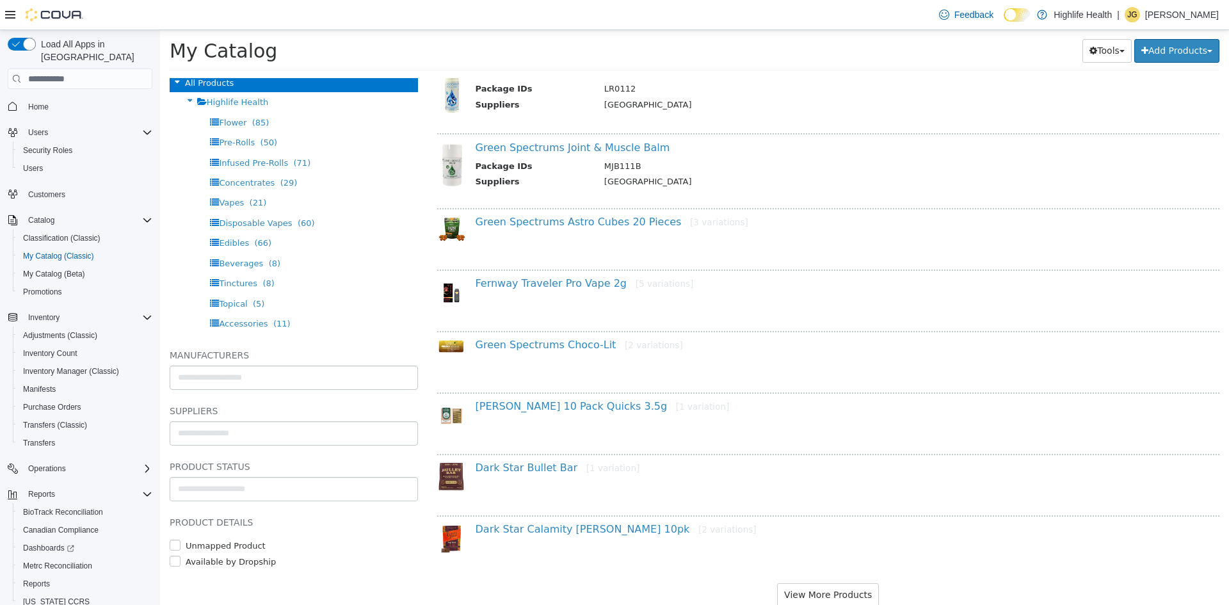
scroll to position [900, 0]
